Goal: Information Seeking & Learning: Learn about a topic

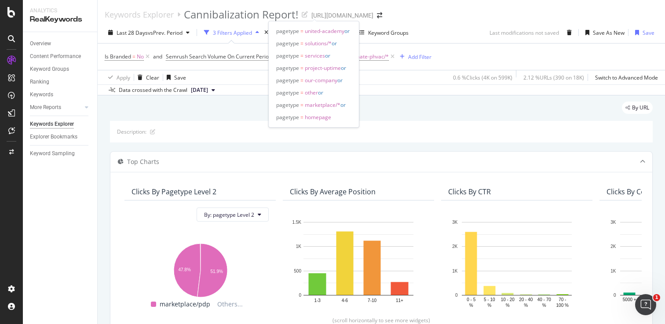
scroll to position [336, 0]
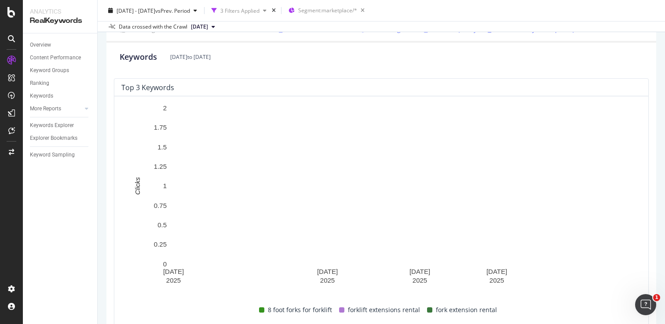
scroll to position [339, 0]
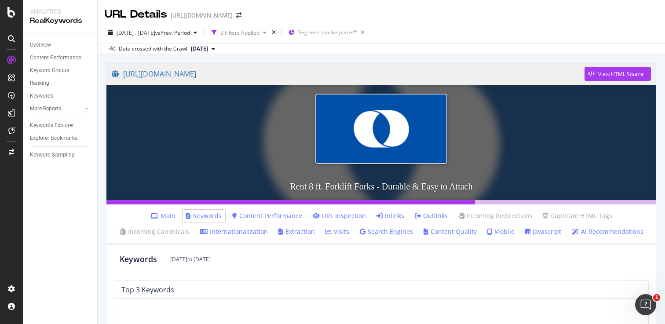
click at [151, 215] on link "Main" at bounding box center [163, 216] width 25 height 9
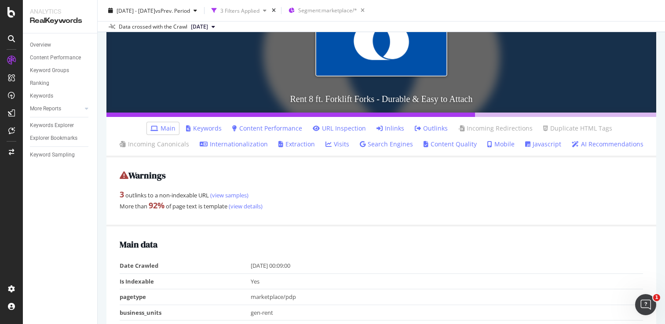
scroll to position [93, 0]
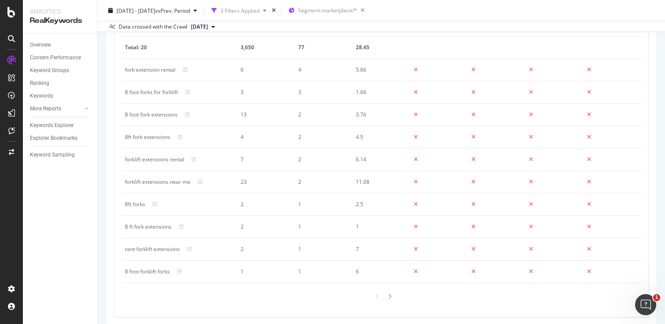
scroll to position [547, 0]
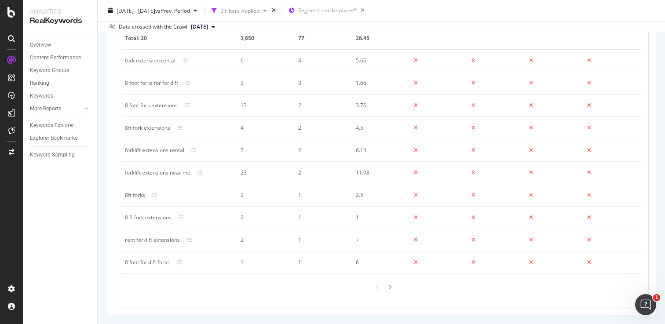
click at [394, 288] on div at bounding box center [381, 287] width 520 height 13
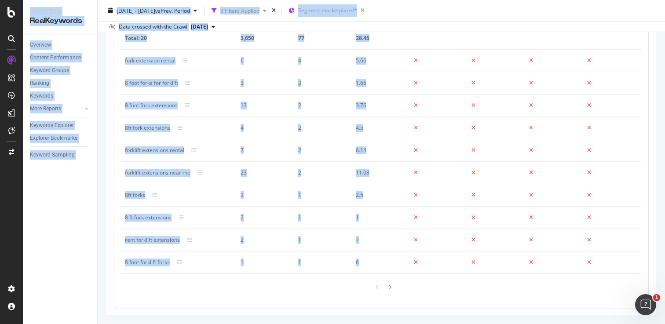
click at [394, 288] on div at bounding box center [381, 287] width 520 height 13
click at [393, 288] on div at bounding box center [390, 287] width 8 height 13
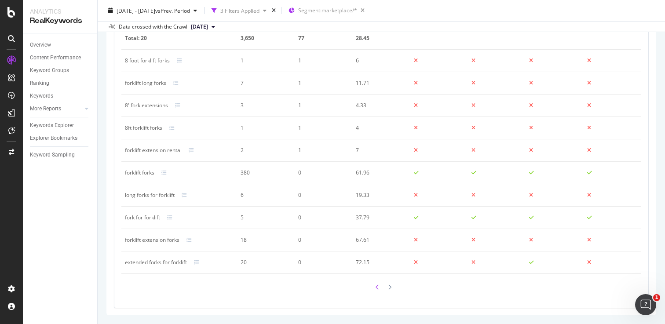
click at [376, 287] on icon at bounding box center [378, 288] width 4 height 6
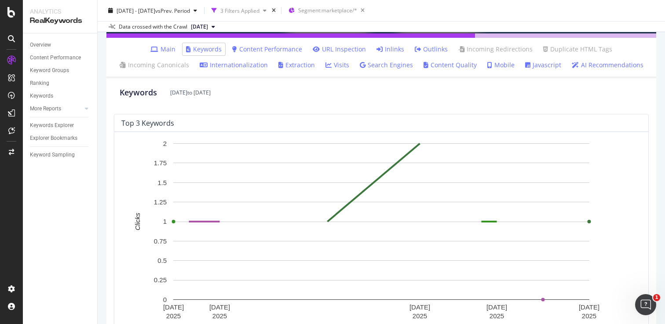
scroll to position [166, 0]
